Goal: Information Seeking & Learning: Learn about a topic

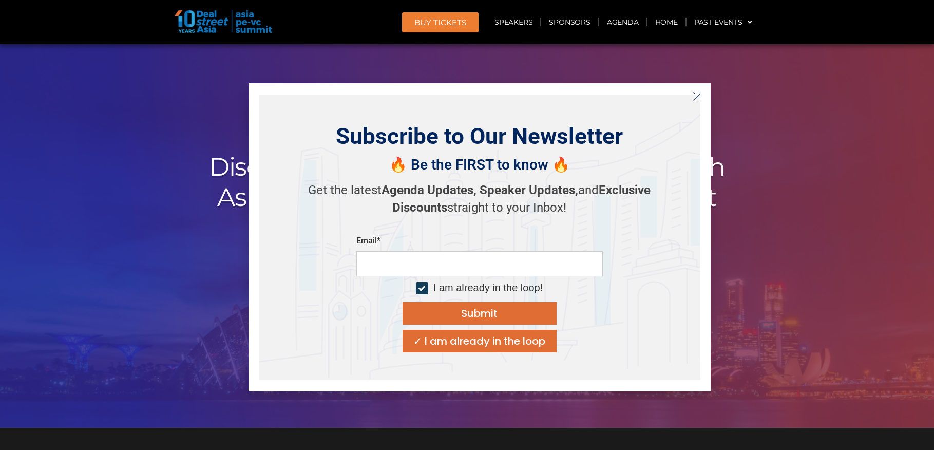
click at [158, 126] on div at bounding box center [467, 236] width 934 height 384
click at [701, 93] on line "Close" at bounding box center [696, 96] width 7 height 7
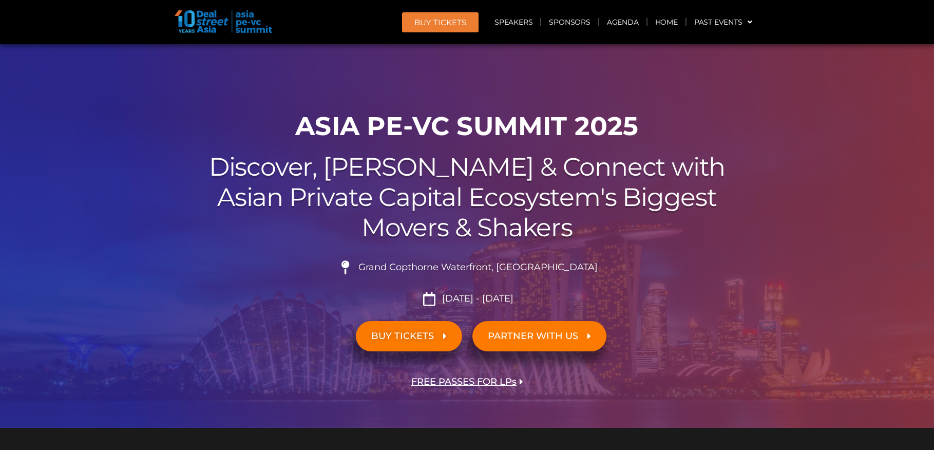
scroll to position [86, 0]
